Goal: Task Accomplishment & Management: Use online tool/utility

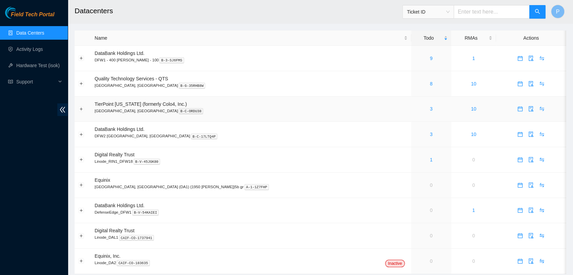
click at [412, 116] on td "3" at bounding box center [432, 109] width 40 height 25
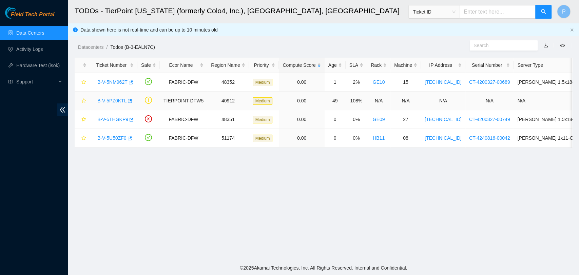
click at [106, 98] on link "B-V-5PZ0KTL" at bounding box center [111, 100] width 29 height 5
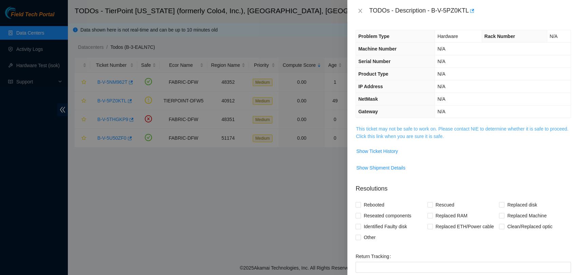
click at [368, 134] on link "This ticket may not be safe to work on. Please contact NIE to determine whether…" at bounding box center [462, 132] width 212 height 13
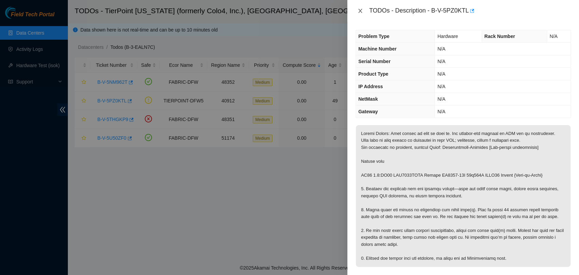
click at [361, 13] on icon "close" at bounding box center [360, 10] width 5 height 5
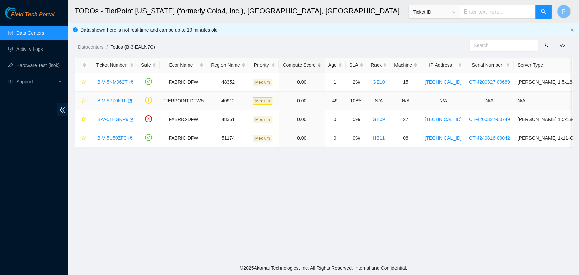
click at [113, 102] on link "B-V-5PZ0KTL" at bounding box center [111, 100] width 29 height 5
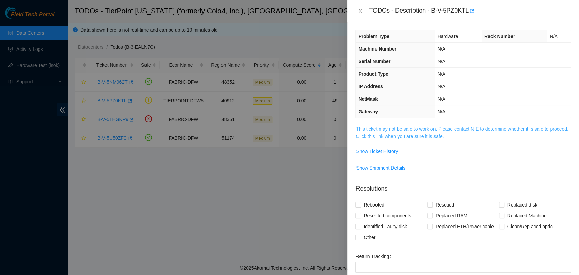
click at [369, 129] on link "This ticket may not be safe to work on. Please contact NIE to determine whether…" at bounding box center [462, 132] width 212 height 13
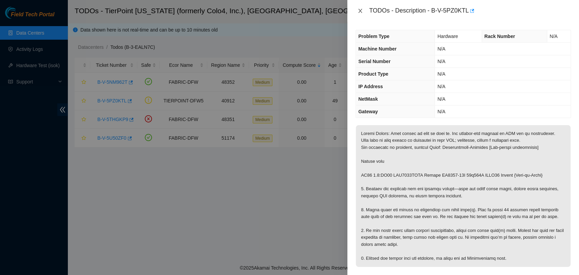
click at [359, 10] on icon "close" at bounding box center [360, 10] width 5 height 5
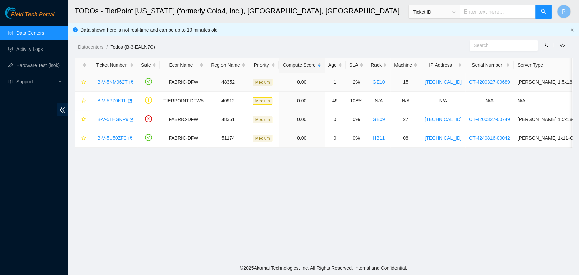
click at [117, 82] on link "B-V-5NM962T" at bounding box center [112, 81] width 30 height 5
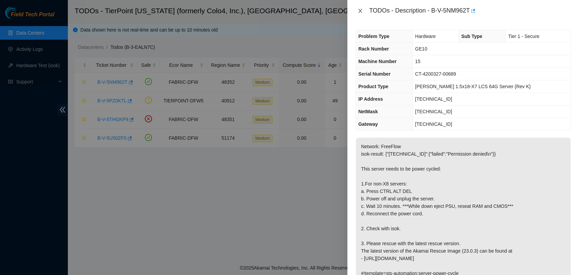
click at [361, 10] on icon "close" at bounding box center [360, 10] width 5 height 5
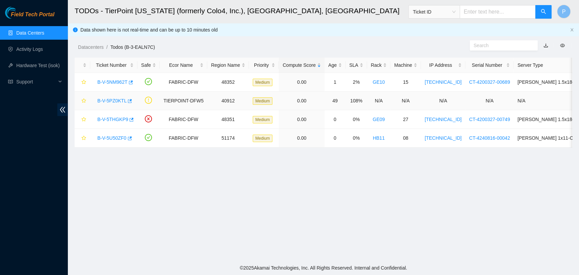
click at [112, 101] on link "B-V-5PZ0KTL" at bounding box center [111, 100] width 29 height 5
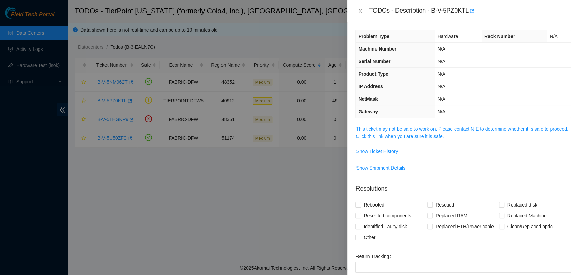
click at [410, 131] on span "This ticket may not be safe to work on. Please contact NIE to determine whether…" at bounding box center [463, 132] width 215 height 15
click at [412, 131] on link "This ticket may not be safe to work on. Please contact NIE to determine whether…" at bounding box center [462, 132] width 212 height 13
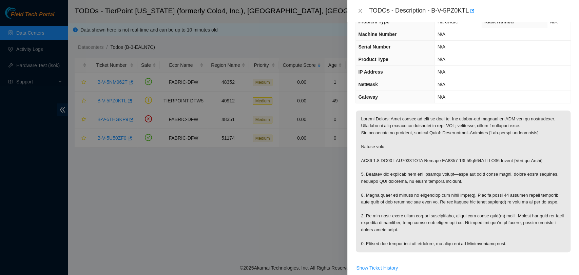
scroll to position [15, 0]
click at [362, 12] on icon "close" at bounding box center [360, 10] width 5 height 5
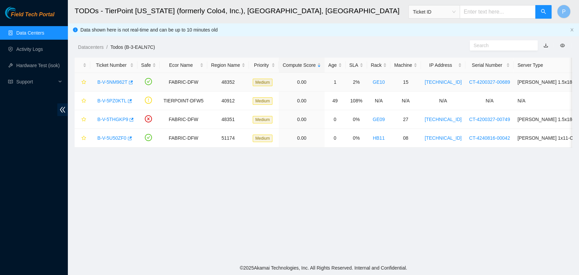
click at [107, 81] on link "B-V-5NM962T" at bounding box center [112, 81] width 30 height 5
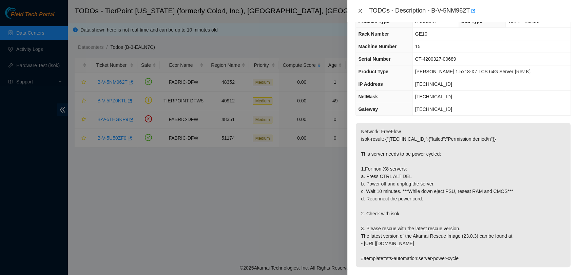
click at [358, 8] on icon "close" at bounding box center [360, 10] width 5 height 5
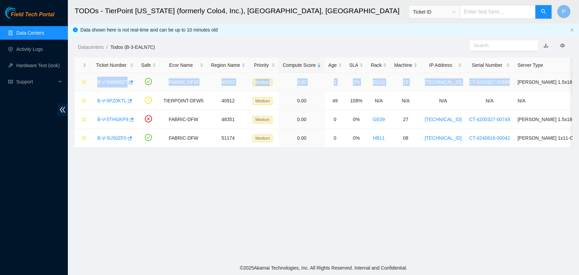
drag, startPoint x: 94, startPoint y: 78, endPoint x: 498, endPoint y: 88, distance: 403.9
click at [498, 88] on tr "B-V-5NM962T FABRIC-DFW 48352 Medium 0.00 1 2% GE10 15 [TECHNICAL_ID] CT-4200327…" at bounding box center [387, 82] width 624 height 19
copy tr "B-V-5NM962T FABRIC-DFW 48352 Medium 0.00 1 2% GE10 15 [TECHNICAL_ID] CT-4200327…"
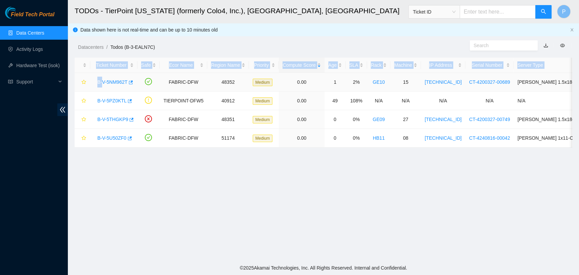
drag, startPoint x: 79, startPoint y: 159, endPoint x: 102, endPoint y: 79, distance: 82.7
click at [102, 79] on main "TODOs - TierPoint [US_STATE] (formerly Colo4, Inc.), [GEOGRAPHIC_DATA], [GEOGRA…" at bounding box center [323, 130] width 511 height 261
click at [102, 79] on link "B-V-5NM962T" at bounding box center [112, 81] width 30 height 5
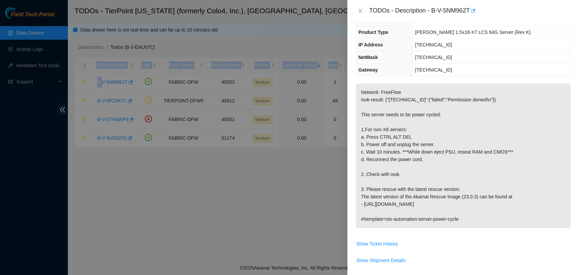
scroll to position [57, 0]
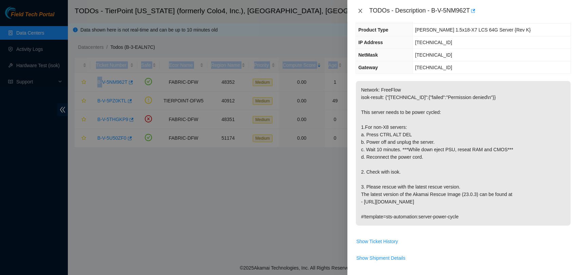
click at [361, 13] on icon "close" at bounding box center [360, 10] width 5 height 5
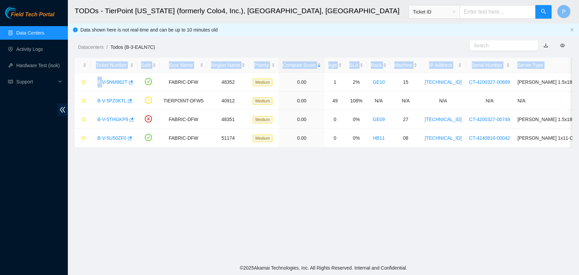
scroll to position [79, 0]
click at [106, 122] on link "B-V-5THGKP9" at bounding box center [112, 119] width 31 height 5
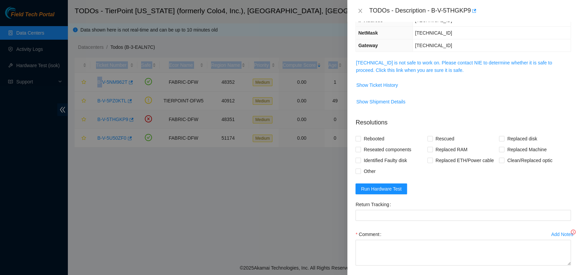
scroll to position [57, 0]
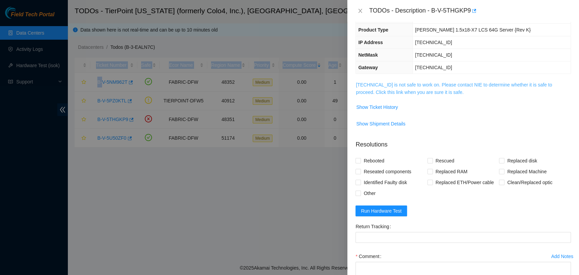
click at [382, 83] on link "[TECHNICAL_ID] is not safe to work on. Please contact NIE to determine whether …" at bounding box center [454, 88] width 196 height 13
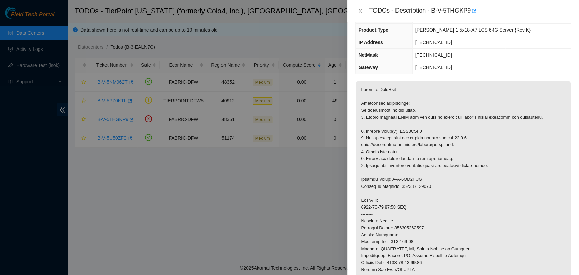
click at [453, 127] on p at bounding box center [463, 228] width 215 height 294
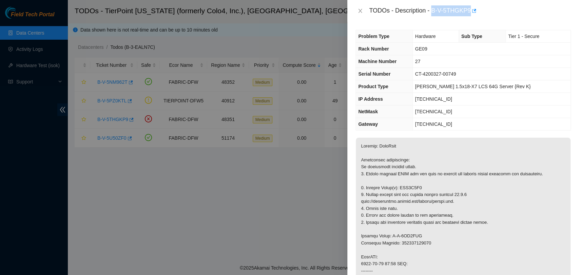
drag, startPoint x: 431, startPoint y: 13, endPoint x: 470, endPoint y: 14, distance: 38.4
click at [470, 14] on div "TODOs - Description - B-V-5THGKP9" at bounding box center [470, 10] width 202 height 11
copy div "B-V-5THGKP9"
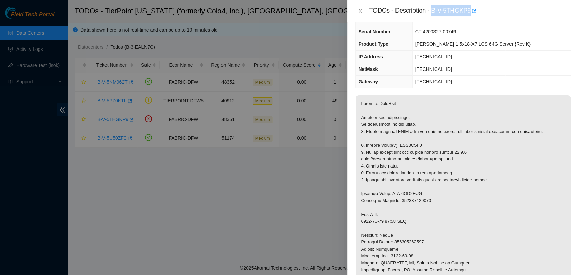
scroll to position [43, 0]
click at [362, 13] on icon "close" at bounding box center [360, 10] width 5 height 5
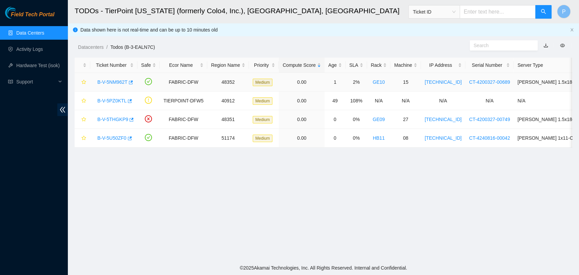
scroll to position [58, 0]
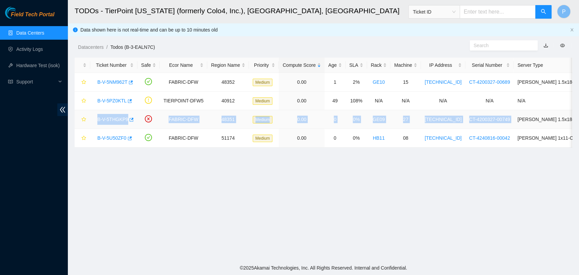
drag, startPoint x: 92, startPoint y: 117, endPoint x: 503, endPoint y: 123, distance: 411.0
click at [503, 123] on tr "B-V-5THGKP9 FABRIC-DFW 48351 Medium 0.00 0 0% GE09 27 [TECHNICAL_ID] CT-4200327…" at bounding box center [387, 119] width 624 height 19
copy tr "B-V-5THGKP9 FABRIC-DFW 48351 Medium 0.00 0 0% GE09 27 [TECHNICAL_ID] CT-4200327…"
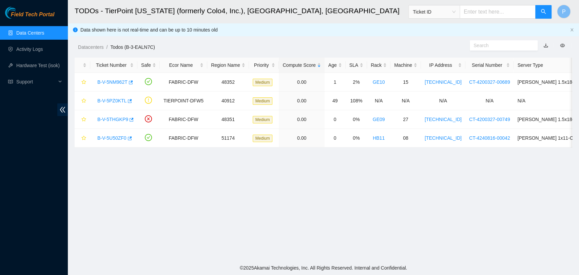
click at [232, 197] on main "TODOs - TierPoint [US_STATE] (formerly Colo4, Inc.), [GEOGRAPHIC_DATA], [GEOGRA…" at bounding box center [323, 130] width 511 height 261
click at [120, 117] on link "B-V-5THGKP9" at bounding box center [112, 119] width 31 height 5
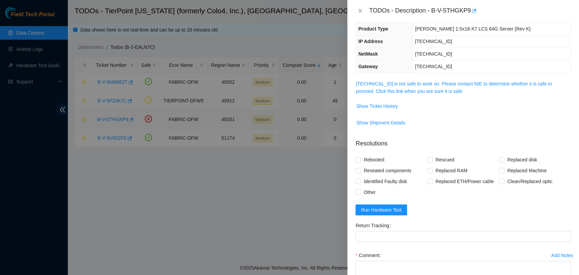
scroll to position [43, 0]
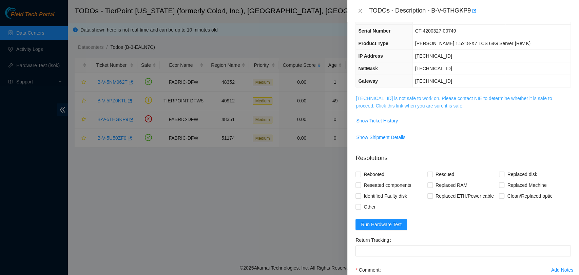
click at [419, 101] on link "[TECHNICAL_ID] is not safe to work on. Please contact NIE to determine whether …" at bounding box center [454, 102] width 196 height 13
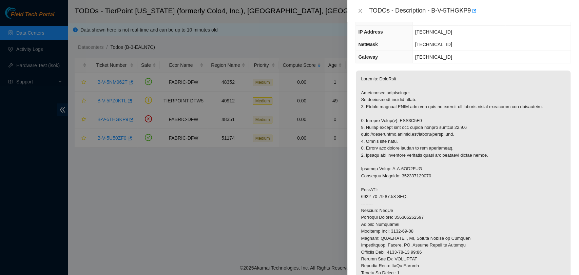
scroll to position [68, 0]
click at [413, 118] on p at bounding box center [463, 217] width 215 height 294
copy p "WJG0N5R9"
click at [416, 214] on p at bounding box center [463, 217] width 215 height 294
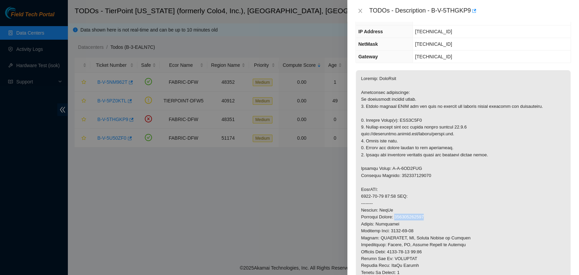
click at [416, 214] on p at bounding box center [463, 217] width 215 height 294
copy p "463470042499"
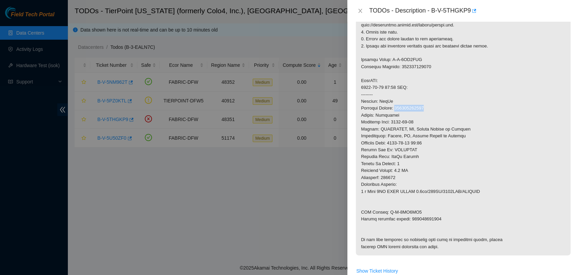
scroll to position [178, 0]
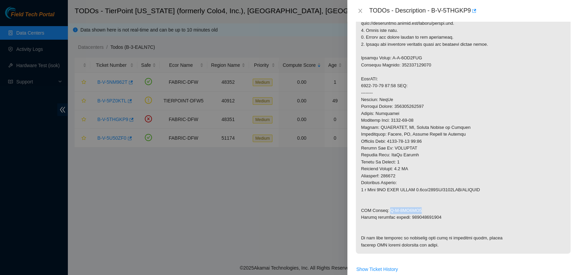
drag, startPoint x: 414, startPoint y: 212, endPoint x: 386, endPoint y: 213, distance: 27.8
click at [386, 213] on p at bounding box center [463, 107] width 215 height 294
copy p "B-V-5TI3WB5"
click at [423, 218] on p at bounding box center [463, 107] width 215 height 294
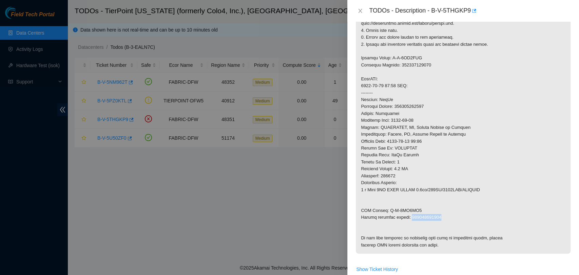
copy p "463470042503"
click at [360, 11] on icon "close" at bounding box center [361, 11] width 4 height 4
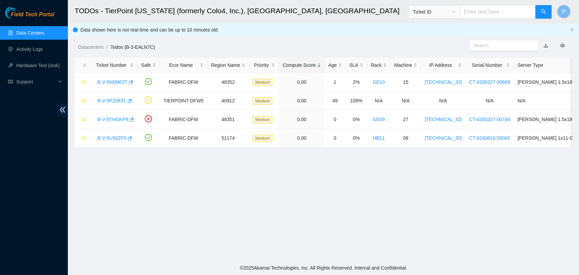
scroll to position [111, 0]
click at [107, 136] on link "B-V-5U50ZF0" at bounding box center [111, 137] width 29 height 5
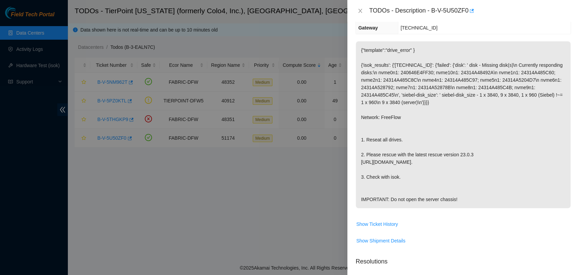
scroll to position [81, 0]
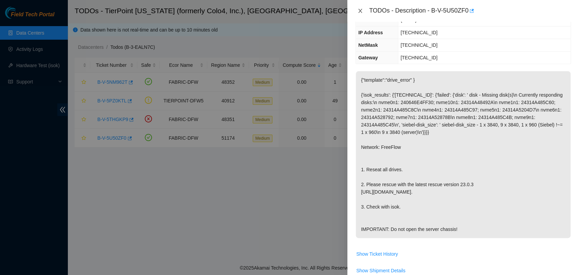
click at [358, 11] on icon "close" at bounding box center [360, 10] width 5 height 5
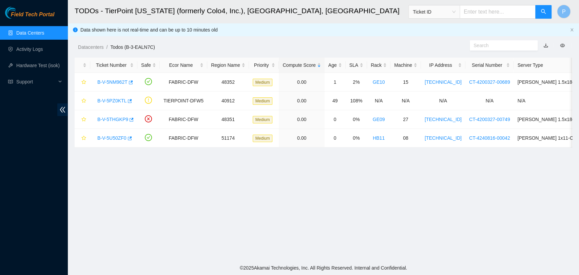
scroll to position [111, 0]
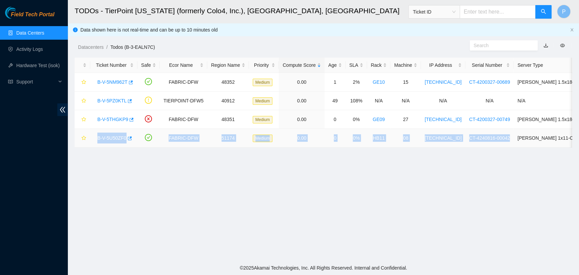
drag, startPoint x: 94, startPoint y: 139, endPoint x: 500, endPoint y: 139, distance: 405.8
click at [500, 139] on tr "B-V-5U50ZF0 FABRIC-DFW 51174 Medium 0.00 0 0% HB11 08 [TECHNICAL_ID] CT-4240816…" at bounding box center [387, 138] width 624 height 19
copy tr "B-V-5U50ZF0 FABRIC-DFW 51174 Medium 0.00 0 0% HB11 08 [TECHNICAL_ID] CT-4240816…"
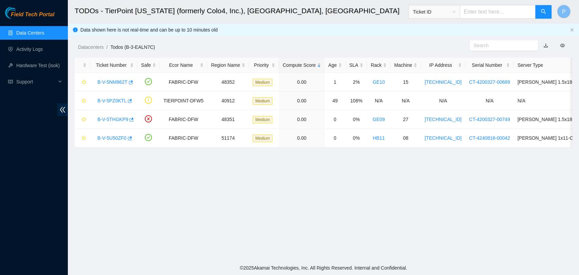
click at [255, 216] on main "TODOs - TierPoint [US_STATE] (formerly Colo4, Inc.), [GEOGRAPHIC_DATA], [GEOGRA…" at bounding box center [323, 130] width 511 height 261
click at [121, 81] on link "B-V-5NM962T" at bounding box center [112, 81] width 30 height 5
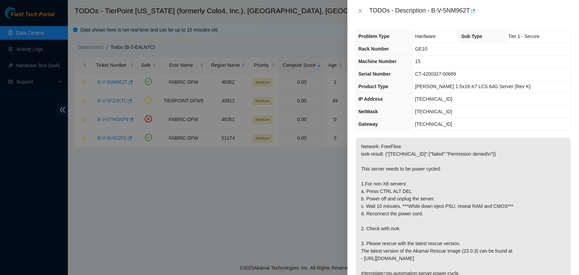
scroll to position [31, 0]
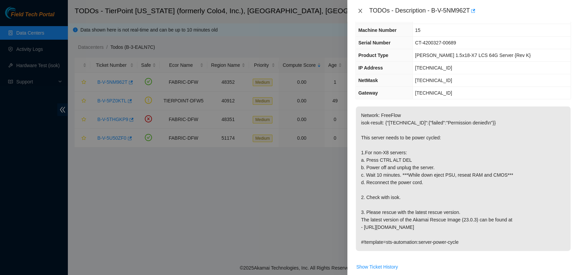
click at [361, 10] on icon "close" at bounding box center [361, 11] width 4 height 4
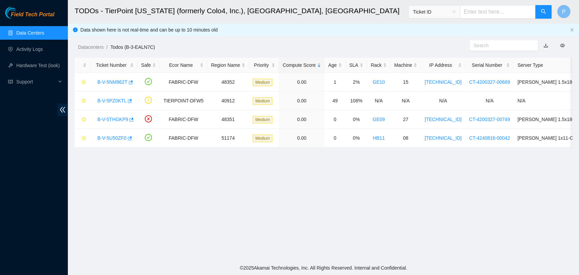
scroll to position [39, 0]
click at [112, 136] on link "B-V-5U50ZF0" at bounding box center [111, 137] width 29 height 5
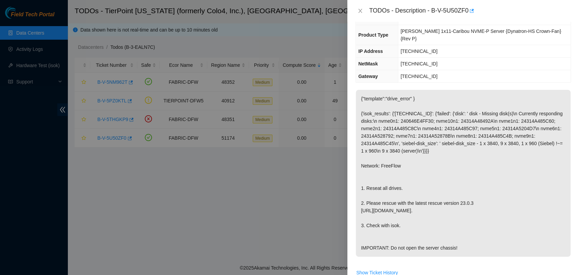
scroll to position [63, 0]
click at [360, 9] on icon "close" at bounding box center [360, 10] width 5 height 5
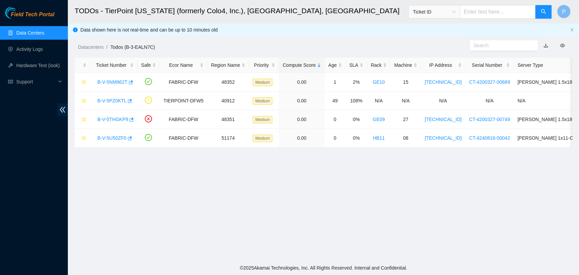
scroll to position [93, 0]
click at [112, 102] on link "B-V-5PZ0KTL" at bounding box center [111, 100] width 29 height 5
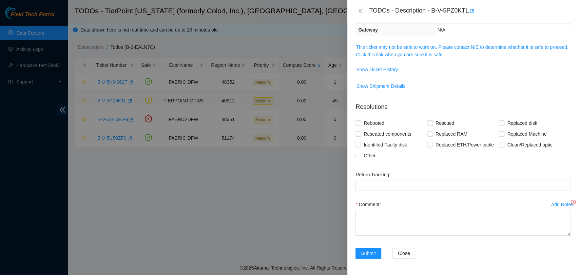
scroll to position [63, 0]
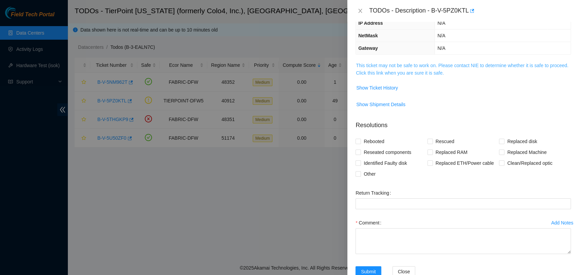
click at [441, 67] on link "This ticket may not be safe to work on. Please contact NIE to determine whether…" at bounding box center [462, 69] width 212 height 13
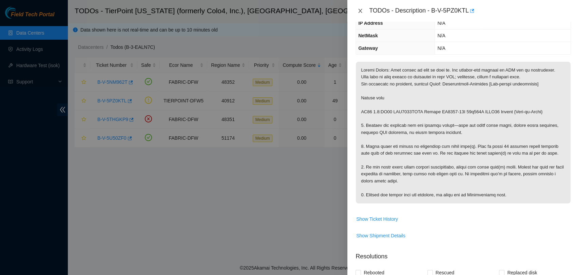
click at [359, 10] on icon "close" at bounding box center [360, 10] width 5 height 5
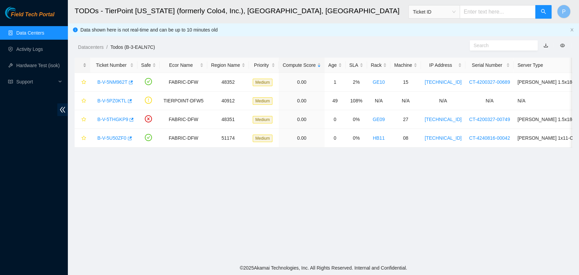
scroll to position [93, 0]
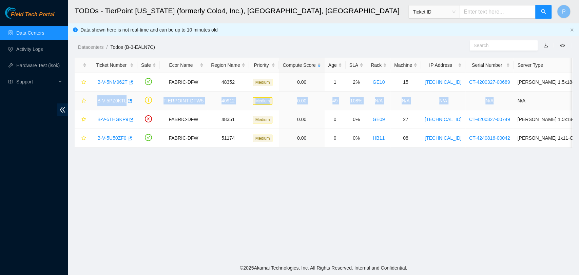
drag, startPoint x: 95, startPoint y: 101, endPoint x: 486, endPoint y: 101, distance: 390.6
click at [486, 101] on tr "B-V-5PZ0KTL TIERPOINT-DFW5 40912 Medium 0.00 49 108% N/A N/A N/A N/A N/A" at bounding box center [387, 101] width 624 height 19
copy tr "B-V-5PZ0KTL TIERPOINT-DFW5 40912 Medium 0.00 49 108% N/A N/A N/A N/A"
click at [486, 101] on td "N/A" at bounding box center [490, 101] width 49 height 19
click at [101, 102] on link "B-V-5PZ0KTL" at bounding box center [111, 100] width 29 height 5
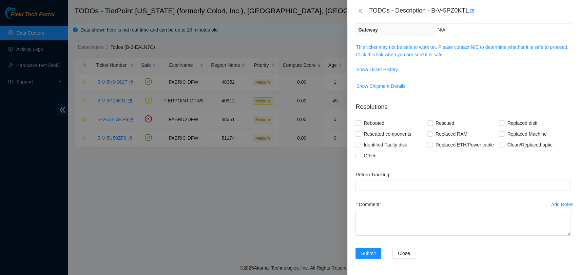
scroll to position [63, 0]
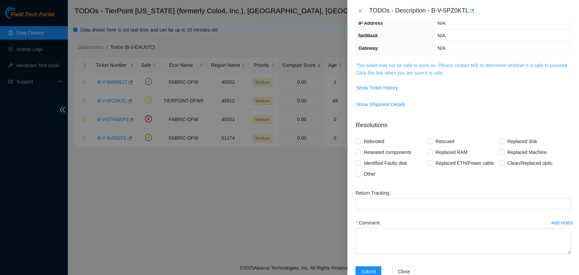
click at [438, 72] on link "This ticket may not be safe to work on. Please contact NIE to determine whether…" at bounding box center [462, 69] width 212 height 13
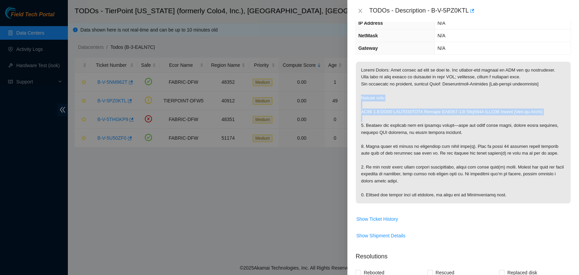
drag, startPoint x: 359, startPoint y: 95, endPoint x: 521, endPoint y: 117, distance: 163.0
click at [521, 117] on p at bounding box center [463, 133] width 215 height 142
copy p "Router down HA17 0.1:FE06 AAA2029AAOV Accton AS7816-64X 64x100G QSFP28 Switch {…"
click at [452, 126] on p at bounding box center [463, 133] width 215 height 142
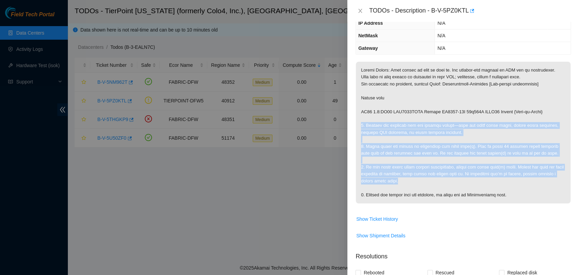
drag, startPoint x: 358, startPoint y: 124, endPoint x: 482, endPoint y: 181, distance: 136.0
click at [482, 181] on p at bounding box center [463, 133] width 215 height 142
click at [362, 13] on icon "close" at bounding box center [360, 10] width 5 height 5
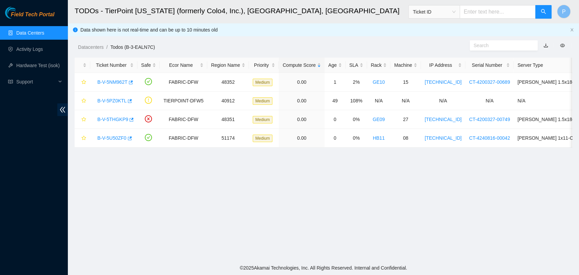
scroll to position [93, 0]
click at [116, 121] on link "B-V-5THGKP9" at bounding box center [112, 119] width 31 height 5
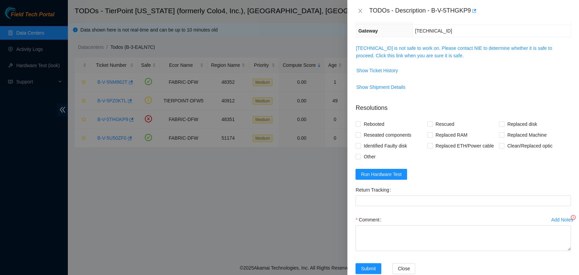
scroll to position [63, 0]
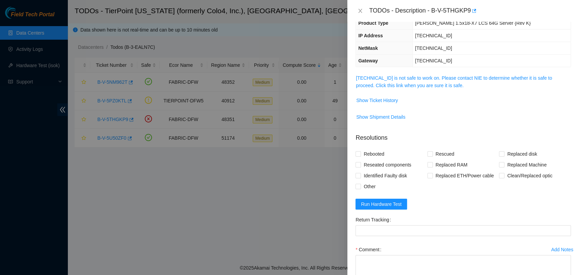
click at [429, 88] on link "[TECHNICAL_ID] is not safe to work on. Please contact NIE to determine whether …" at bounding box center [454, 81] width 196 height 13
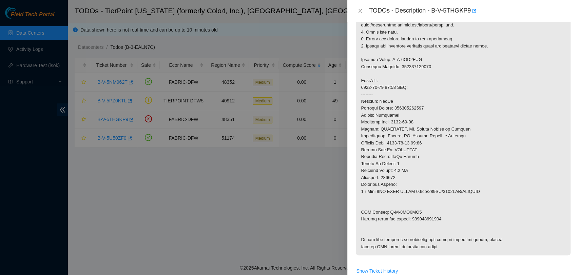
scroll to position [176, 0]
drag, startPoint x: 418, startPoint y: 59, endPoint x: 390, endPoint y: 60, distance: 27.8
click at [390, 60] on p at bounding box center [463, 109] width 215 height 294
click at [414, 107] on p at bounding box center [463, 109] width 215 height 294
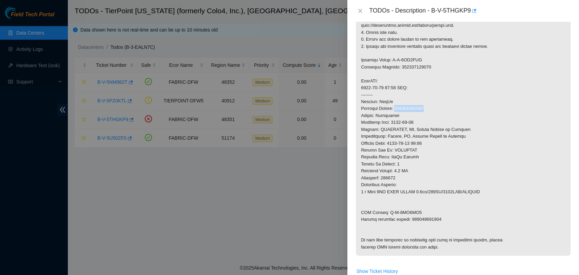
click at [414, 107] on p at bounding box center [463, 109] width 215 height 294
drag, startPoint x: 415, startPoint y: 212, endPoint x: 385, endPoint y: 210, distance: 29.6
click at [385, 210] on p at bounding box center [463, 109] width 215 height 294
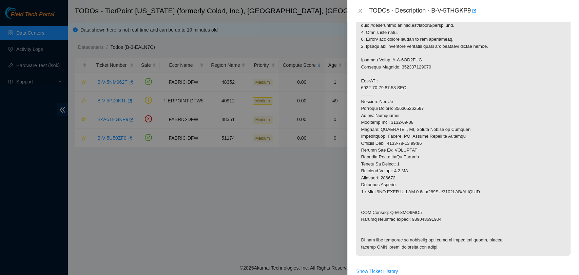
click at [304, 130] on div at bounding box center [289, 137] width 579 height 275
click at [421, 220] on p at bounding box center [463, 109] width 215 height 294
click at [362, 14] on button "Close" at bounding box center [361, 11] width 10 height 6
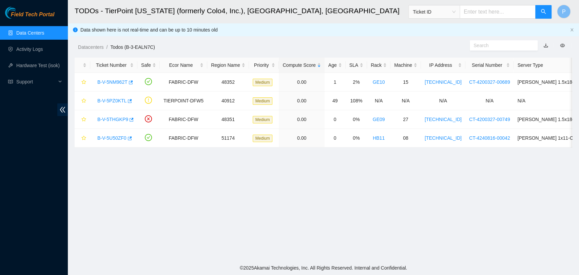
scroll to position [111, 0]
click at [111, 100] on link "B-V-5PZ0KTL" at bounding box center [111, 100] width 29 height 5
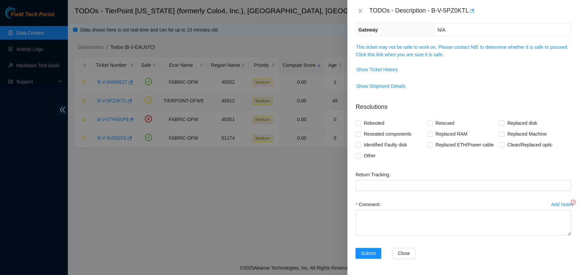
scroll to position [81, 0]
click at [414, 45] on link "This ticket may not be safe to work on. Please contact NIE to determine whether…" at bounding box center [462, 51] width 212 height 13
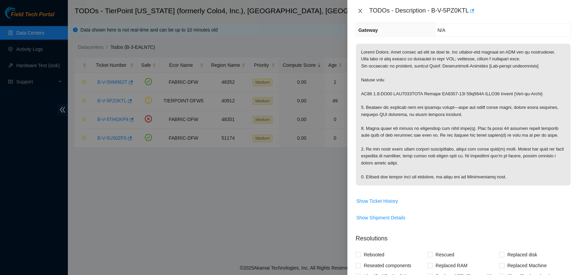
click at [361, 12] on icon "close" at bounding box center [361, 11] width 4 height 4
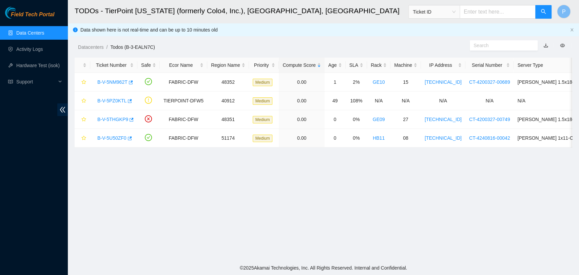
scroll to position [111, 0]
drag, startPoint x: 117, startPoint y: 122, endPoint x: 120, endPoint y: 116, distance: 6.4
click at [120, 116] on div "B-V-5THGKP9" at bounding box center [114, 119] width 40 height 11
click at [120, 117] on link "B-V-5THGKP9" at bounding box center [112, 119] width 31 height 5
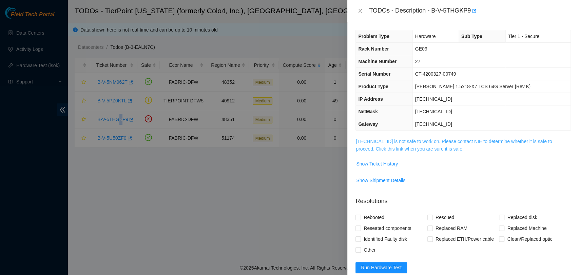
click at [463, 142] on link "[TECHNICAL_ID] is not safe to work on. Please contact NIE to determine whether …" at bounding box center [454, 145] width 196 height 13
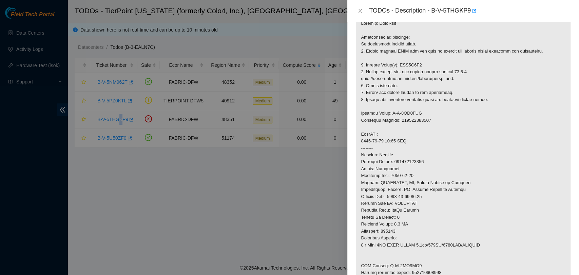
scroll to position [122, 0]
click at [467, 102] on p at bounding box center [463, 163] width 215 height 294
click at [363, 10] on button "Close" at bounding box center [361, 11] width 10 height 6
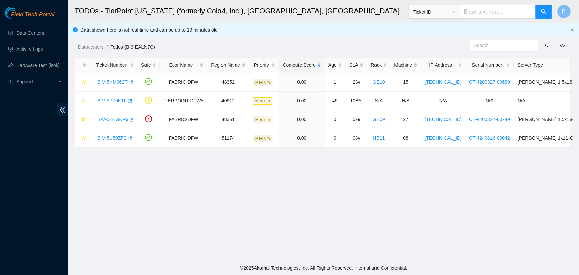
scroll to position [111, 0]
click at [104, 82] on link "B-V-5NM962T" at bounding box center [112, 81] width 30 height 5
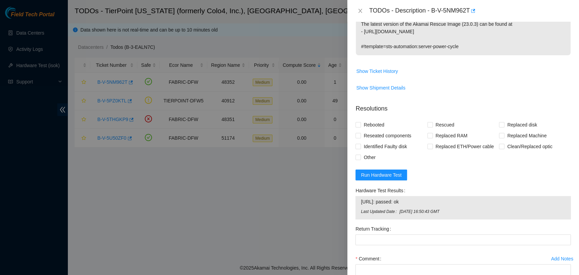
scroll to position [232, 0]
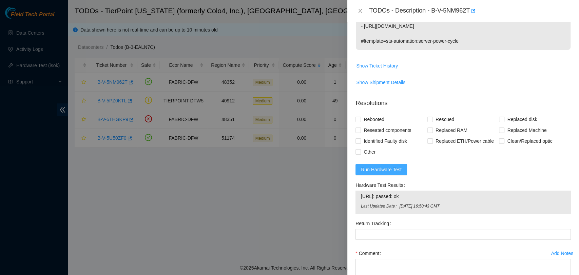
click at [402, 165] on button "Run Hardware Test" at bounding box center [382, 169] width 52 height 11
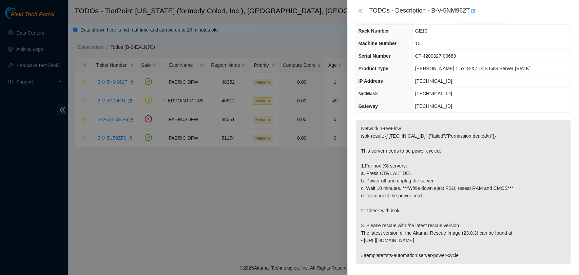
scroll to position [0, 0]
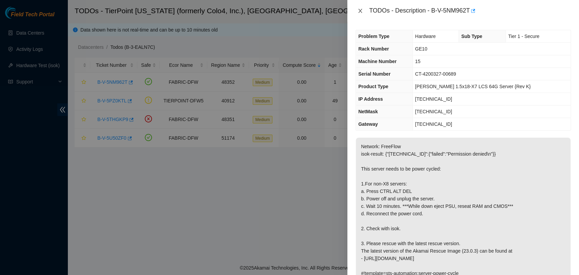
click at [360, 10] on icon "close" at bounding box center [360, 10] width 5 height 5
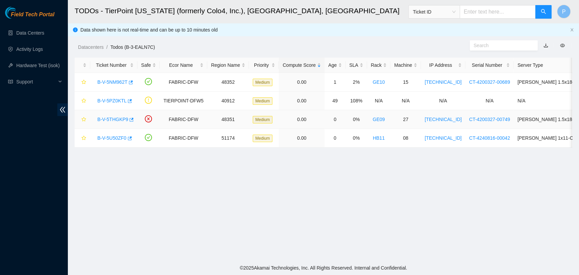
click at [101, 120] on link "B-V-5THGKP9" at bounding box center [112, 119] width 31 height 5
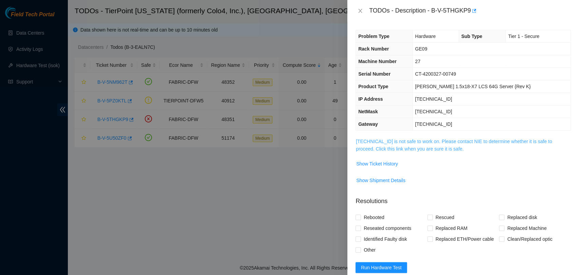
click at [387, 148] on link "[TECHNICAL_ID] is not safe to work on. Please contact NIE to determine whether …" at bounding box center [454, 145] width 196 height 13
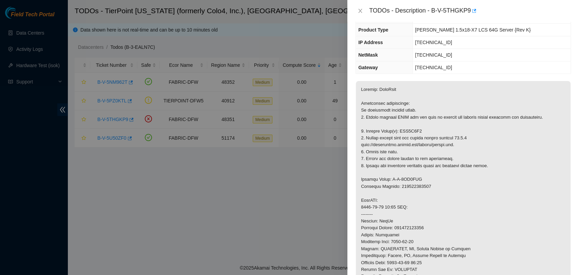
scroll to position [57, 0]
click at [529, 174] on p at bounding box center [463, 228] width 215 height 294
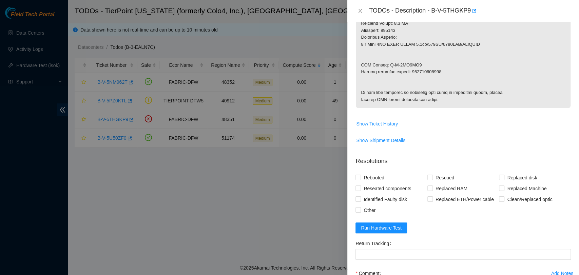
scroll to position [420, 0]
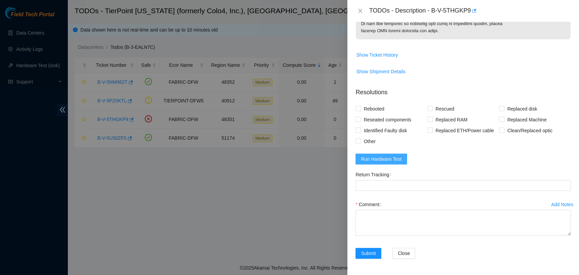
click at [382, 156] on span "Run Hardware Test" at bounding box center [381, 158] width 41 height 7
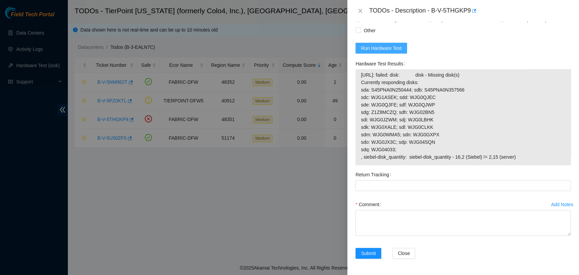
scroll to position [517, 0]
click at [383, 54] on button "Run Hardware Test" at bounding box center [382, 48] width 52 height 11
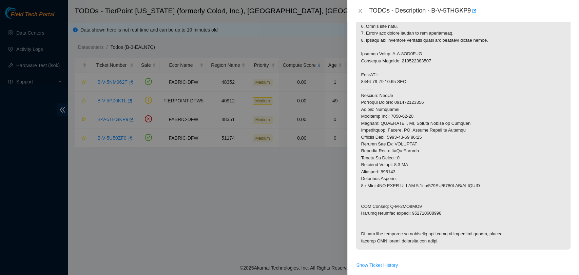
scroll to position [107, 0]
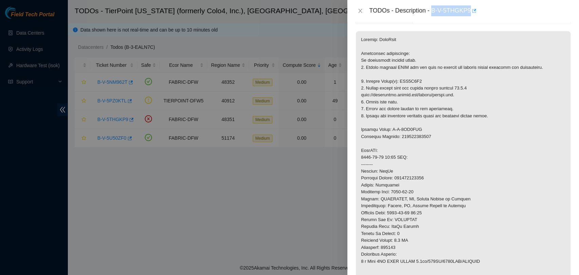
drag, startPoint x: 432, startPoint y: 11, endPoint x: 471, endPoint y: 14, distance: 39.1
click at [471, 14] on div "TODOs - Description - B-V-5THGKP9" at bounding box center [470, 10] width 202 height 11
copy div "B-V-5THGKP9"
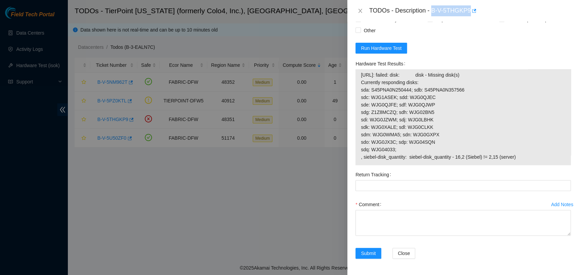
scroll to position [531, 0]
drag, startPoint x: 512, startPoint y: 158, endPoint x: 361, endPoint y: 74, distance: 172.8
click at [361, 74] on span "23.201.194.156: failed: disk: disk - Missing disk(s) Currently responding disks…" at bounding box center [463, 116] width 205 height 90
copy span "23.201.194.156: failed: disk: disk - Missing disk(s) Currently responding disks…"
click at [418, 83] on span "23.201.194.156: failed: disk: disk - Missing disk(s) Currently responding disks…" at bounding box center [463, 116] width 205 height 90
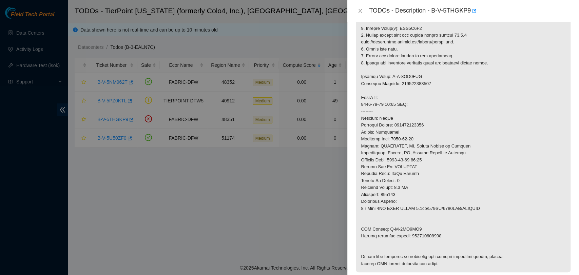
scroll to position [144, 0]
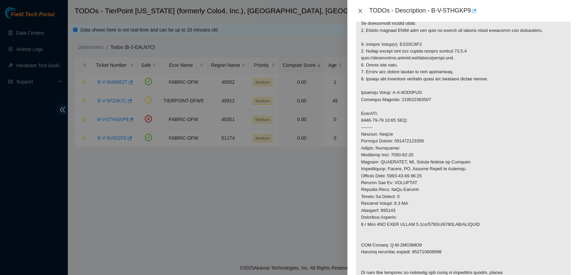
click at [362, 10] on icon "close" at bounding box center [360, 10] width 5 height 5
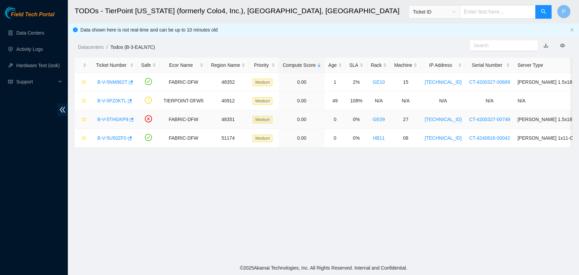
scroll to position [111, 0]
click at [112, 136] on link "B-V-5U50ZF0" at bounding box center [111, 137] width 29 height 5
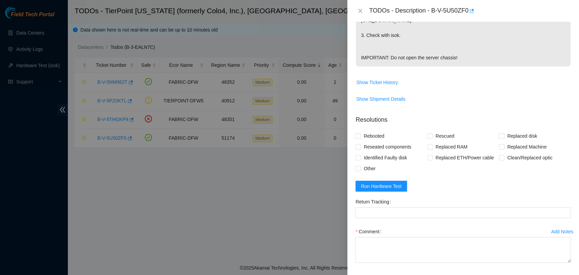
scroll to position [255, 0]
click at [372, 181] on span "Run Hardware Test" at bounding box center [381, 184] width 41 height 7
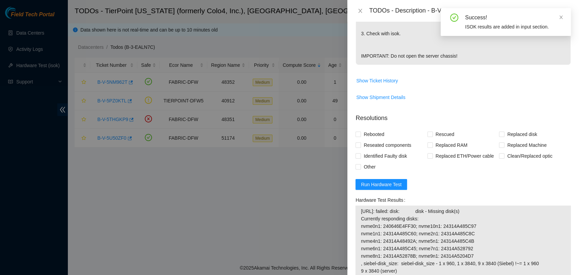
scroll to position [317, 0]
